Goal: Check status: Check status

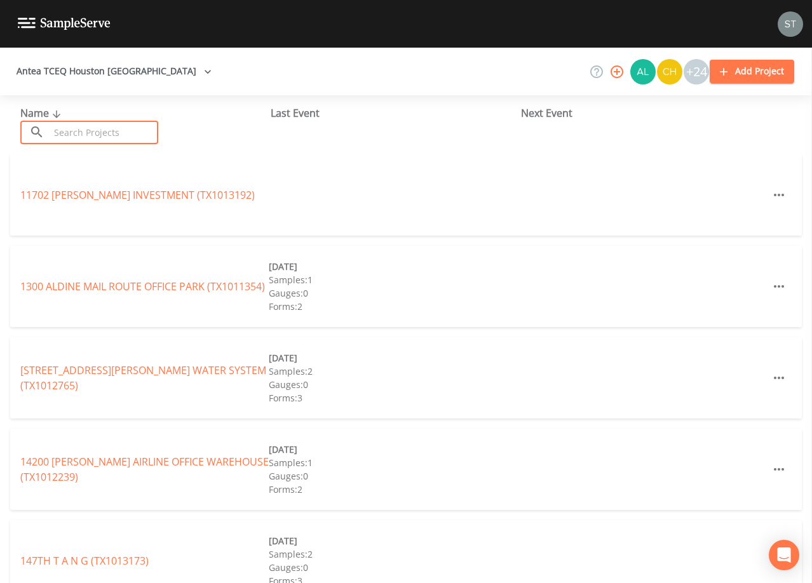
click at [77, 128] on input "text" at bounding box center [104, 132] width 109 height 23
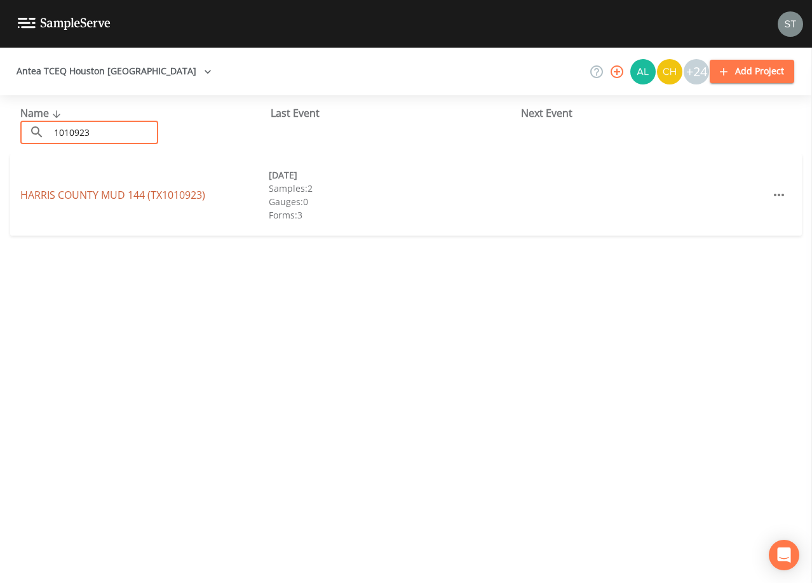
type input "1010923"
click at [137, 197] on link "HARRIS COUNTY MUD 144 (TX1010923)" at bounding box center [112, 195] width 185 height 14
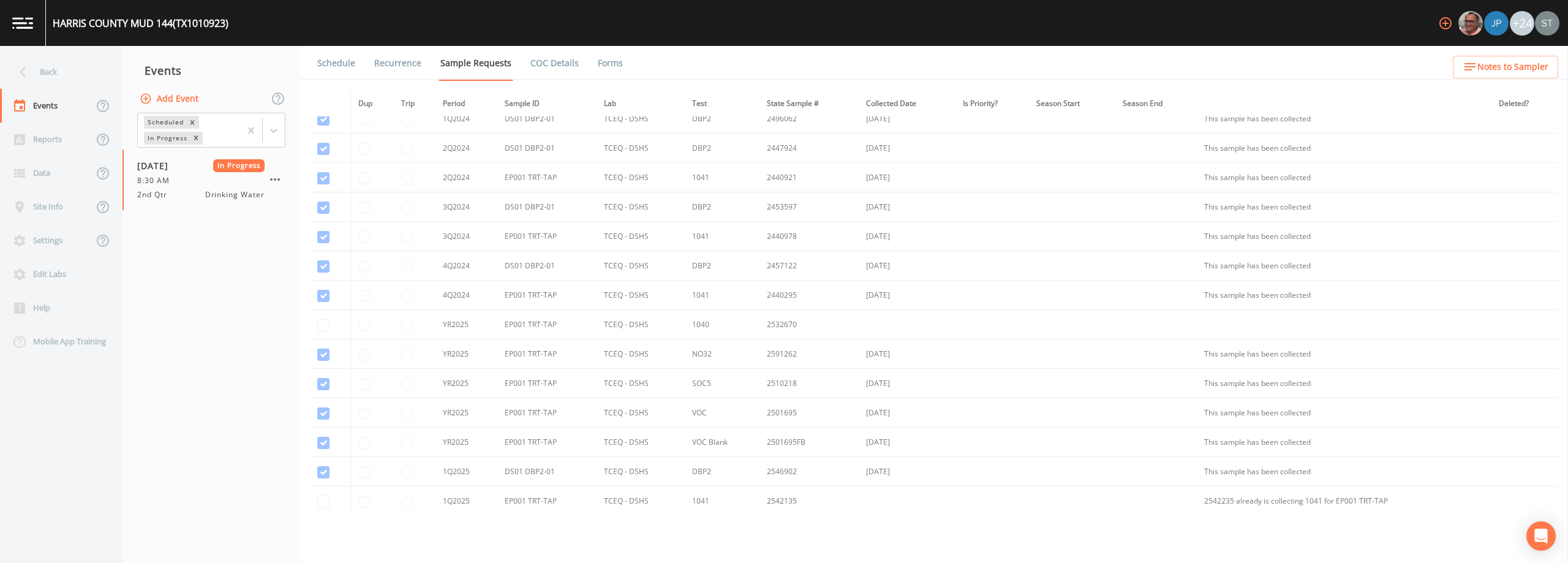
scroll to position [306, 0]
click at [331, 65] on link "Schedule" at bounding box center [336, 64] width 41 height 35
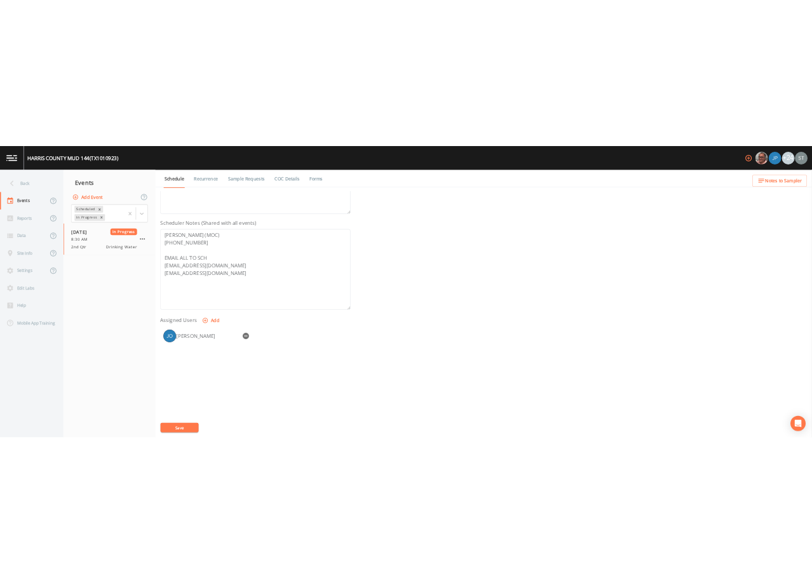
scroll to position [312, 0]
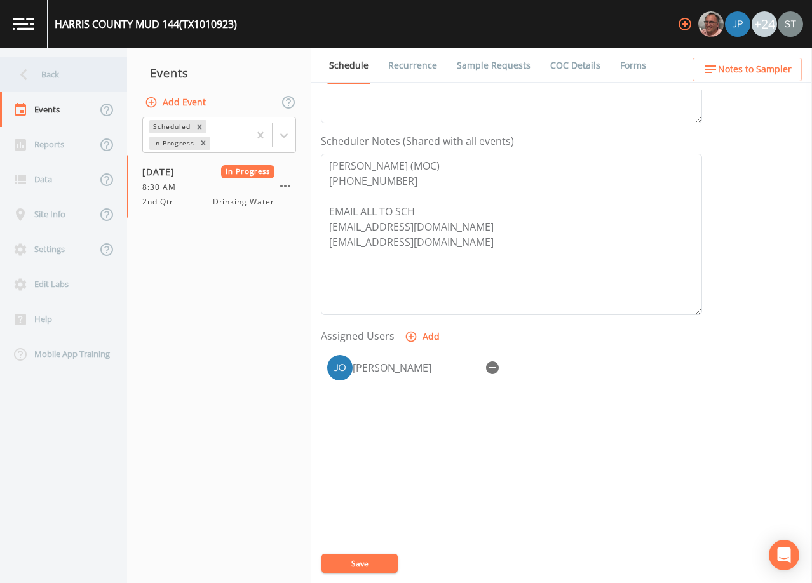
click at [44, 74] on div "Back" at bounding box center [57, 74] width 114 height 35
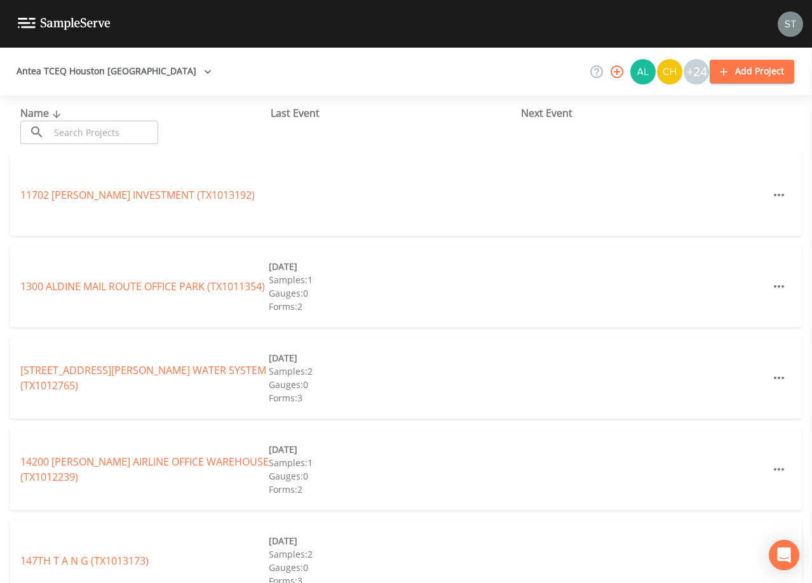
click at [101, 135] on input "text" at bounding box center [104, 132] width 109 height 23
